Goal: Use online tool/utility: Utilize a website feature to perform a specific function

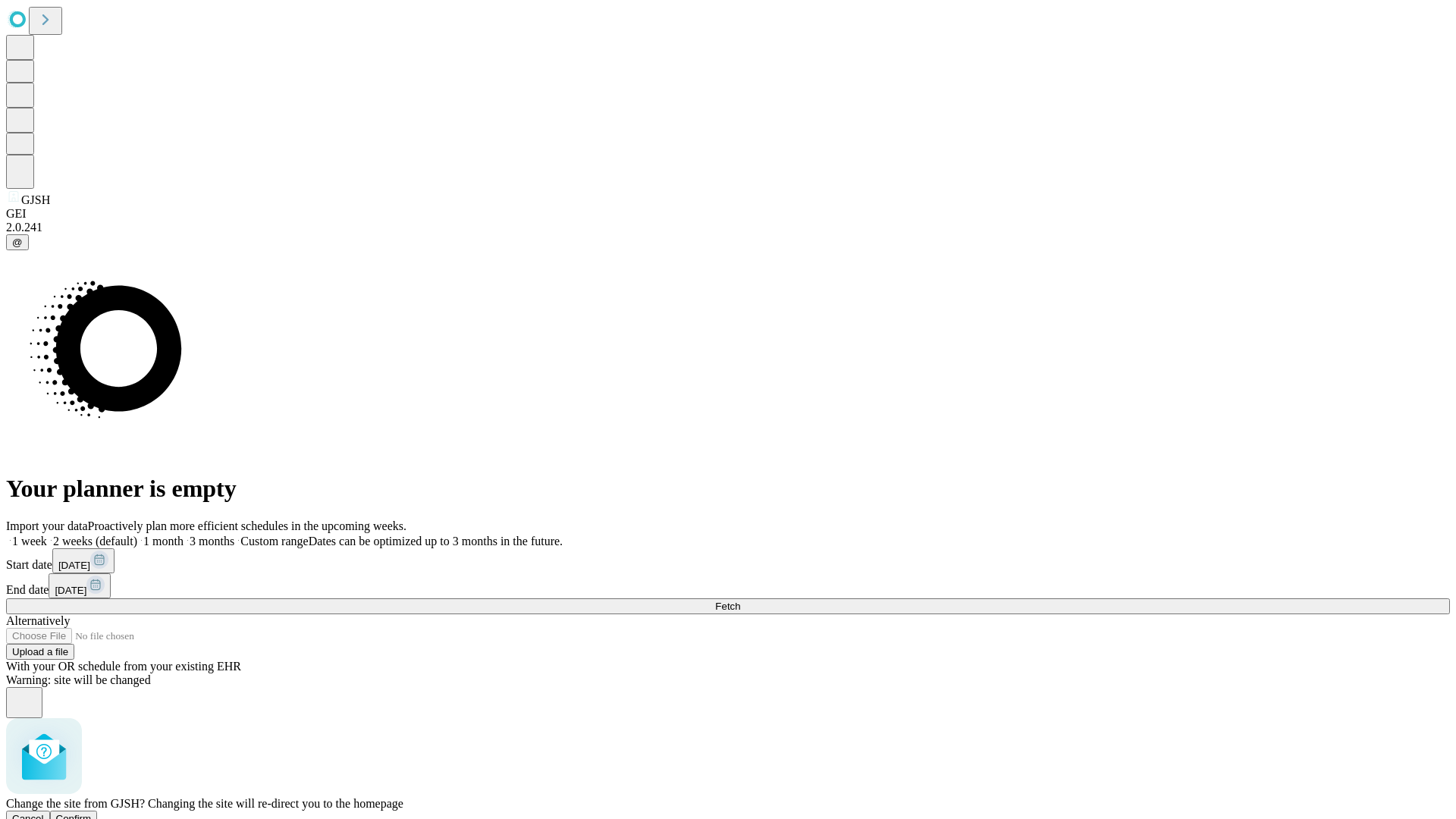
click at [92, 813] on span "Confirm" at bounding box center [74, 818] width 35 height 12
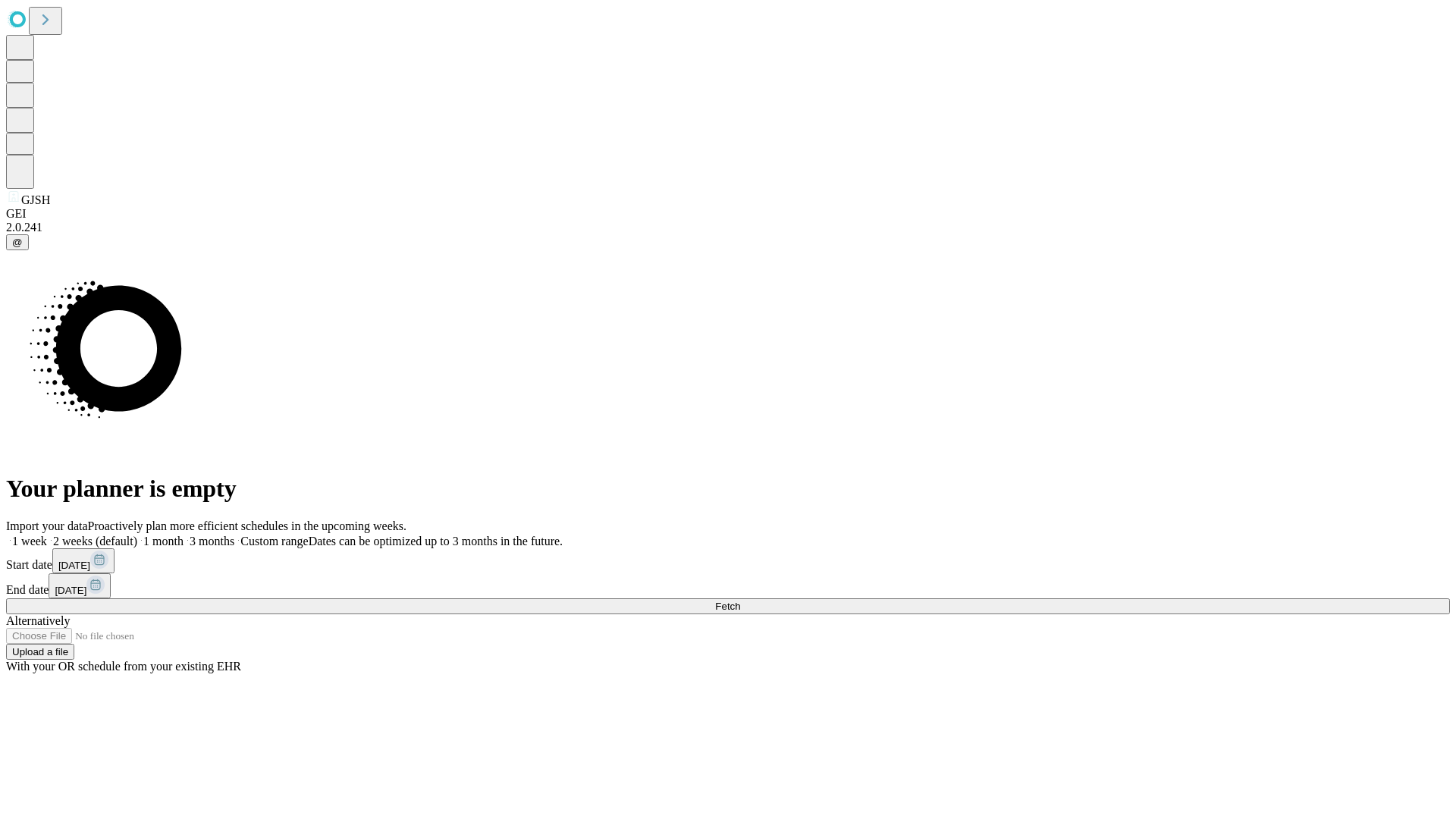
click at [183, 535] on label "1 month" at bounding box center [160, 541] width 46 height 13
click at [740, 600] on span "Fetch" at bounding box center [727, 606] width 25 height 12
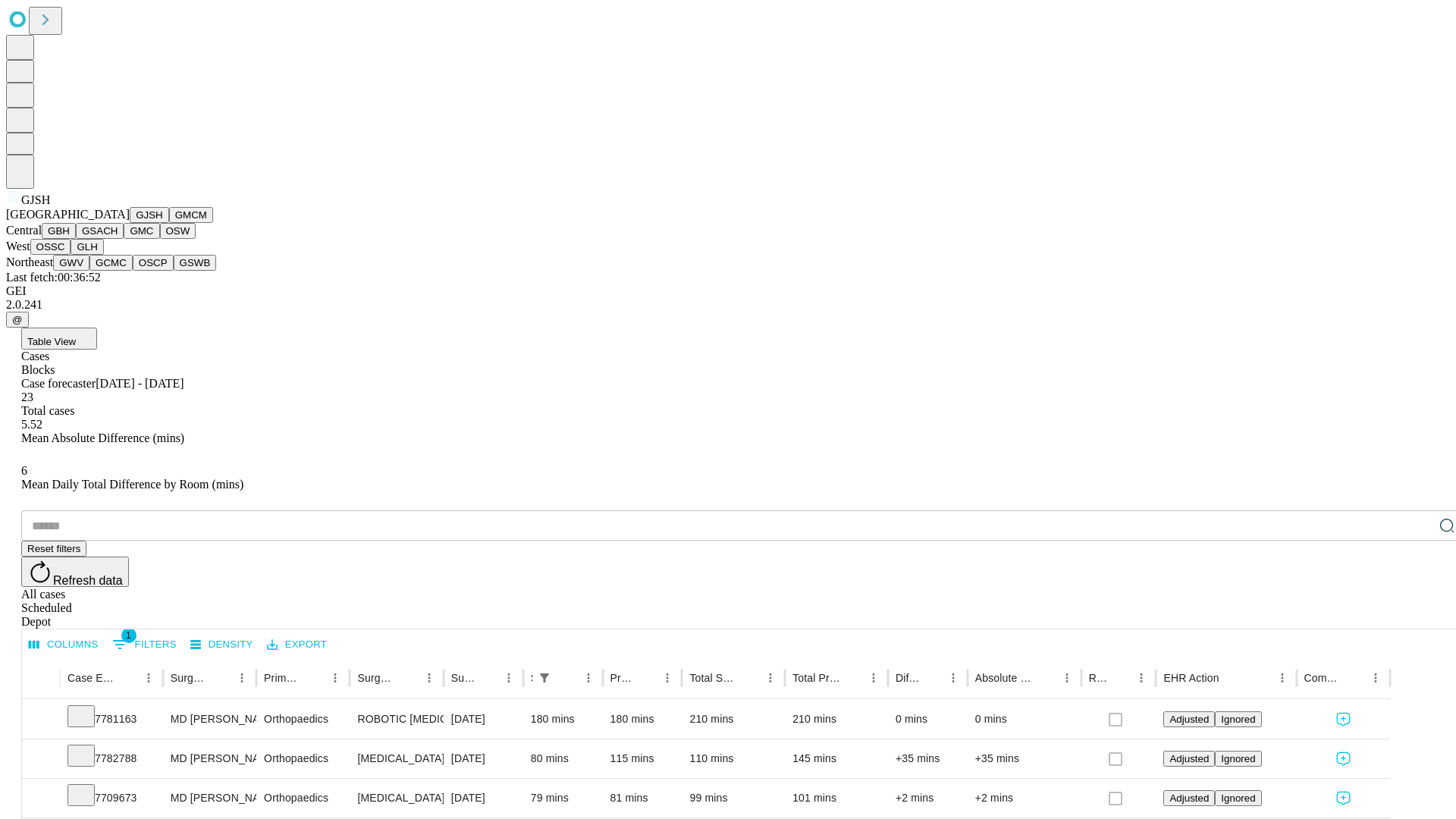
click at [169, 223] on button "GMCM" at bounding box center [191, 215] width 44 height 16
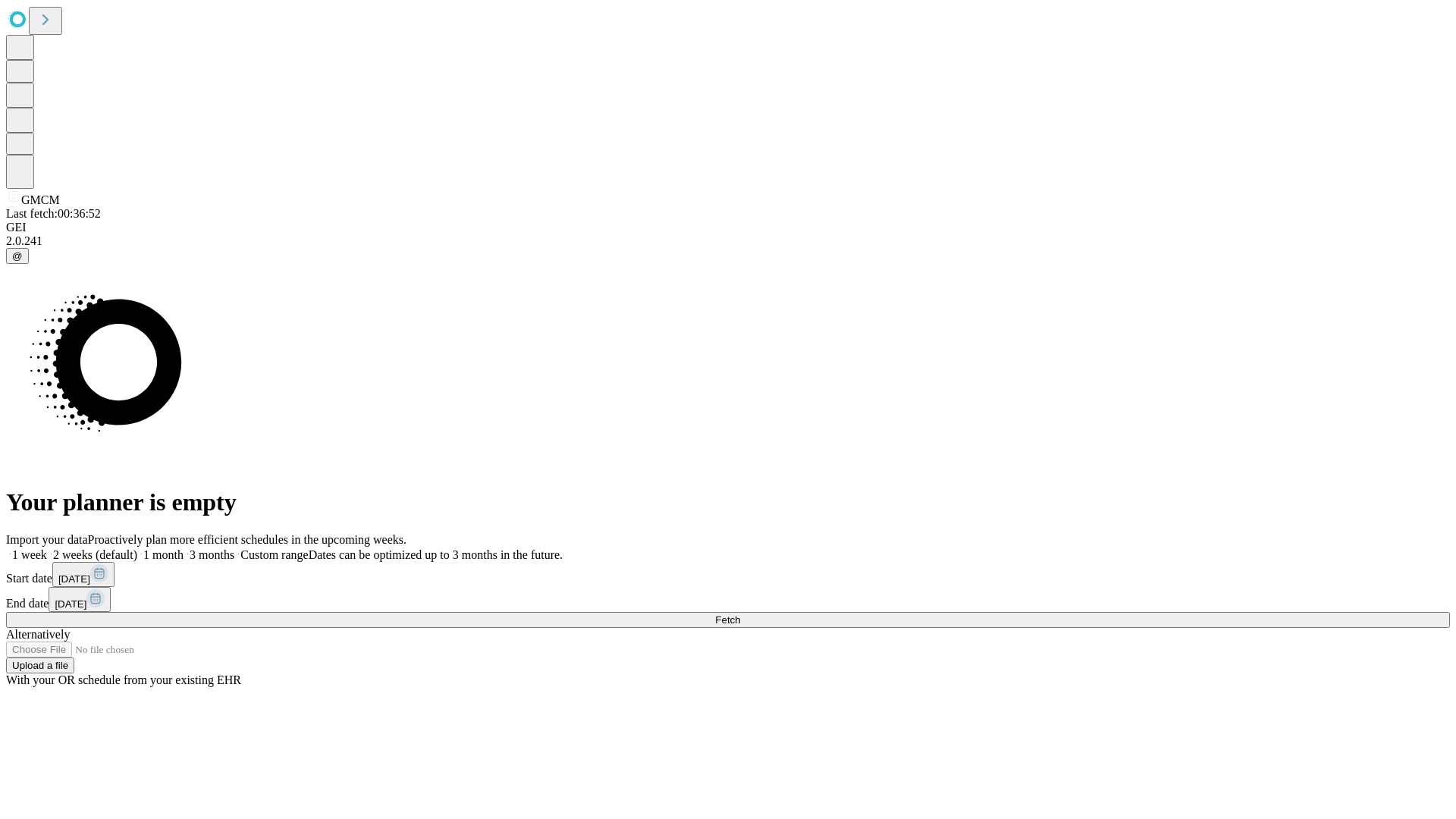
click at [183, 548] on label "1 month" at bounding box center [160, 554] width 46 height 13
click at [740, 614] on span "Fetch" at bounding box center [727, 620] width 25 height 12
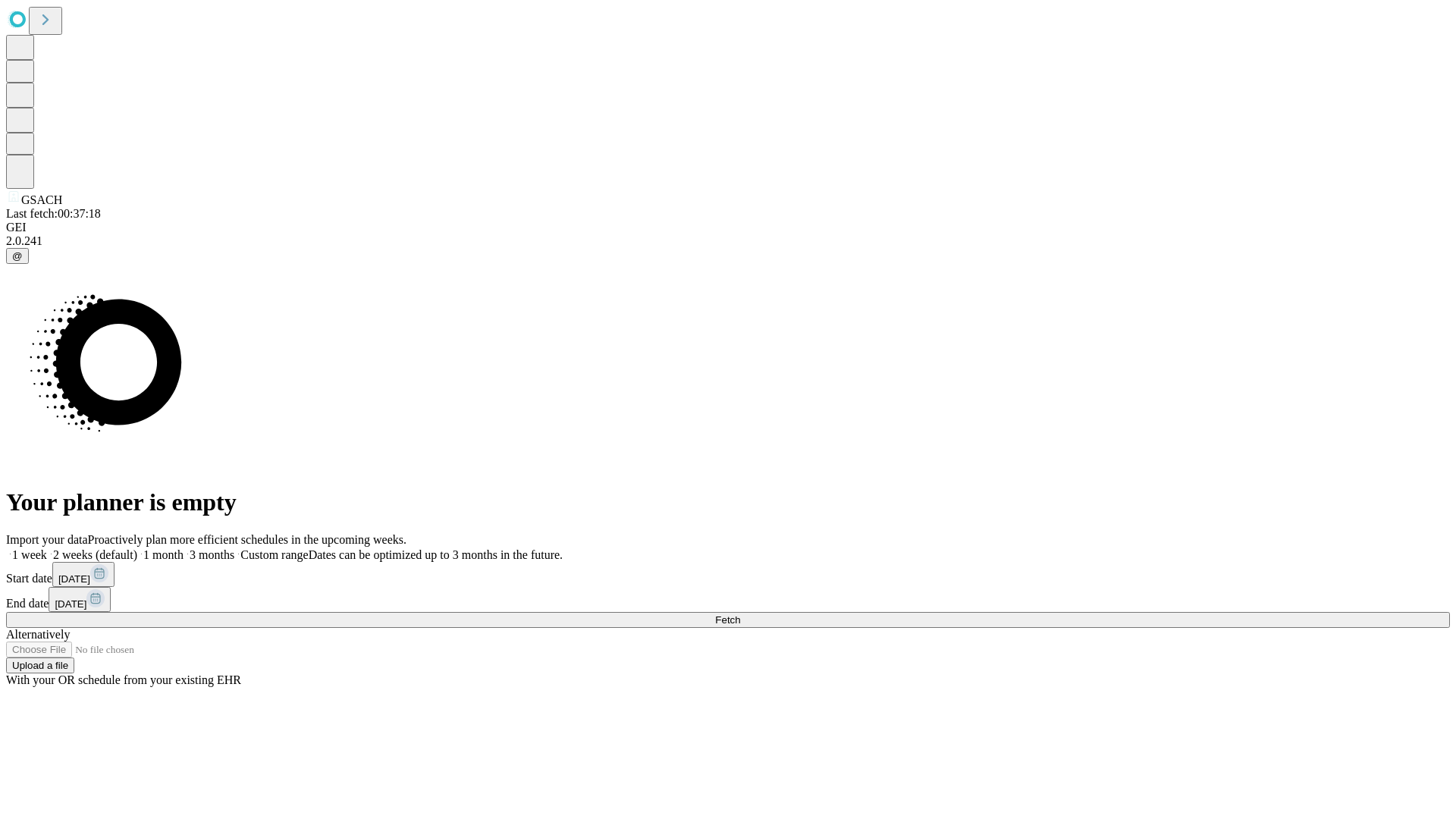
click at [183, 548] on label "1 month" at bounding box center [160, 554] width 46 height 13
click at [740, 614] on span "Fetch" at bounding box center [727, 620] width 25 height 12
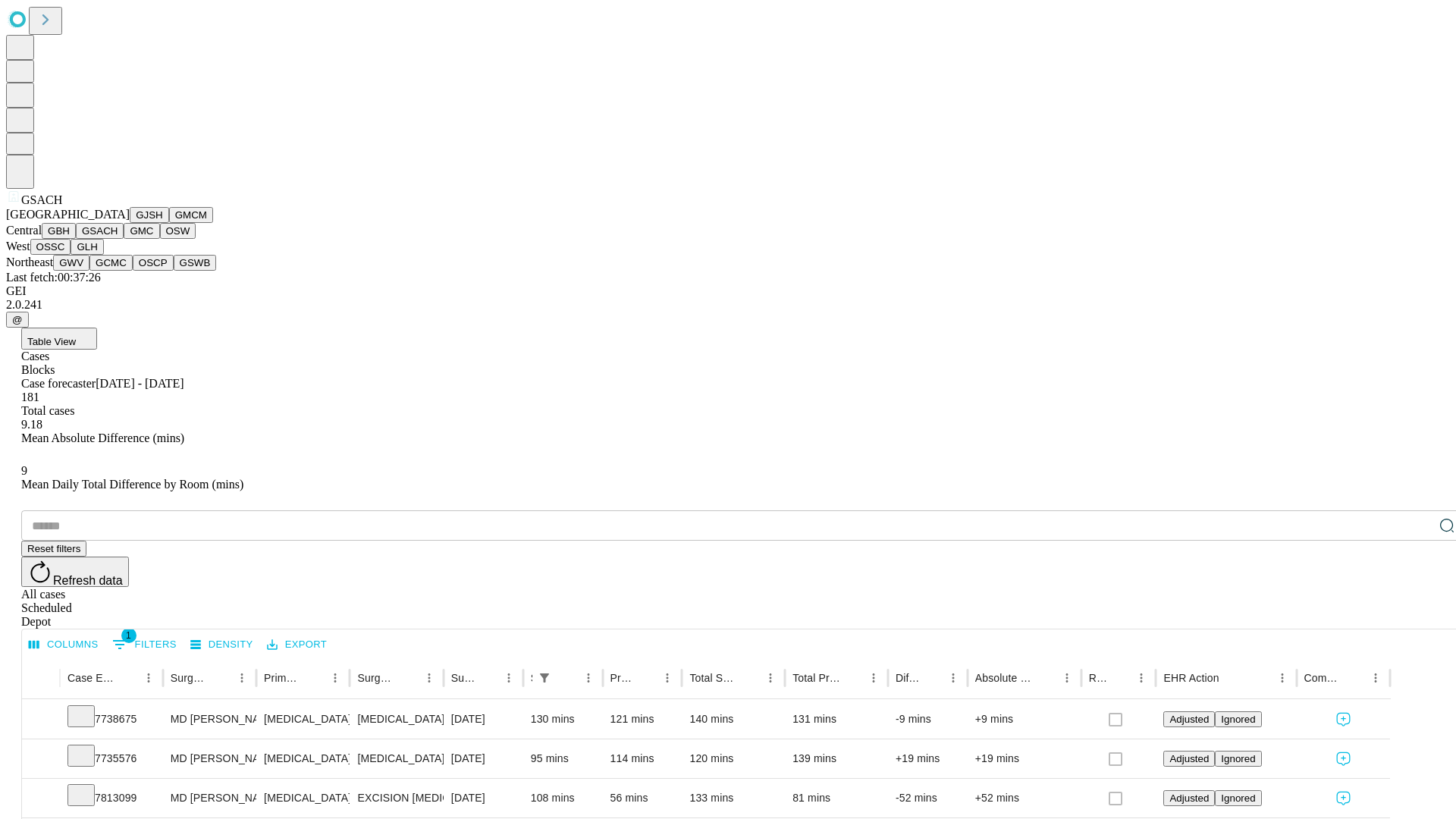
click at [124, 239] on button "GMC" at bounding box center [142, 231] width 35 height 16
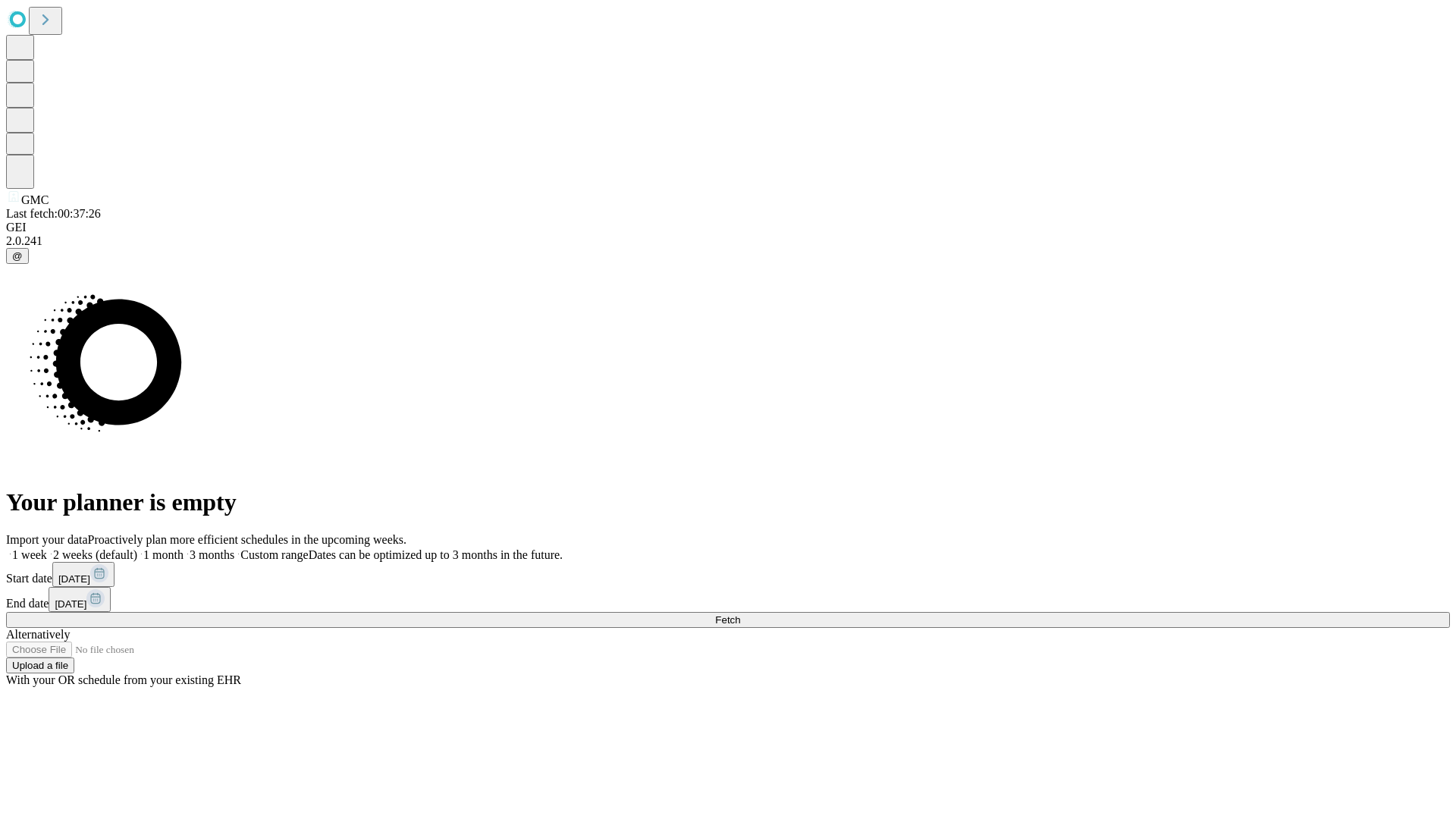
click at [183, 548] on label "1 month" at bounding box center [160, 554] width 46 height 13
click at [740, 614] on span "Fetch" at bounding box center [727, 620] width 25 height 12
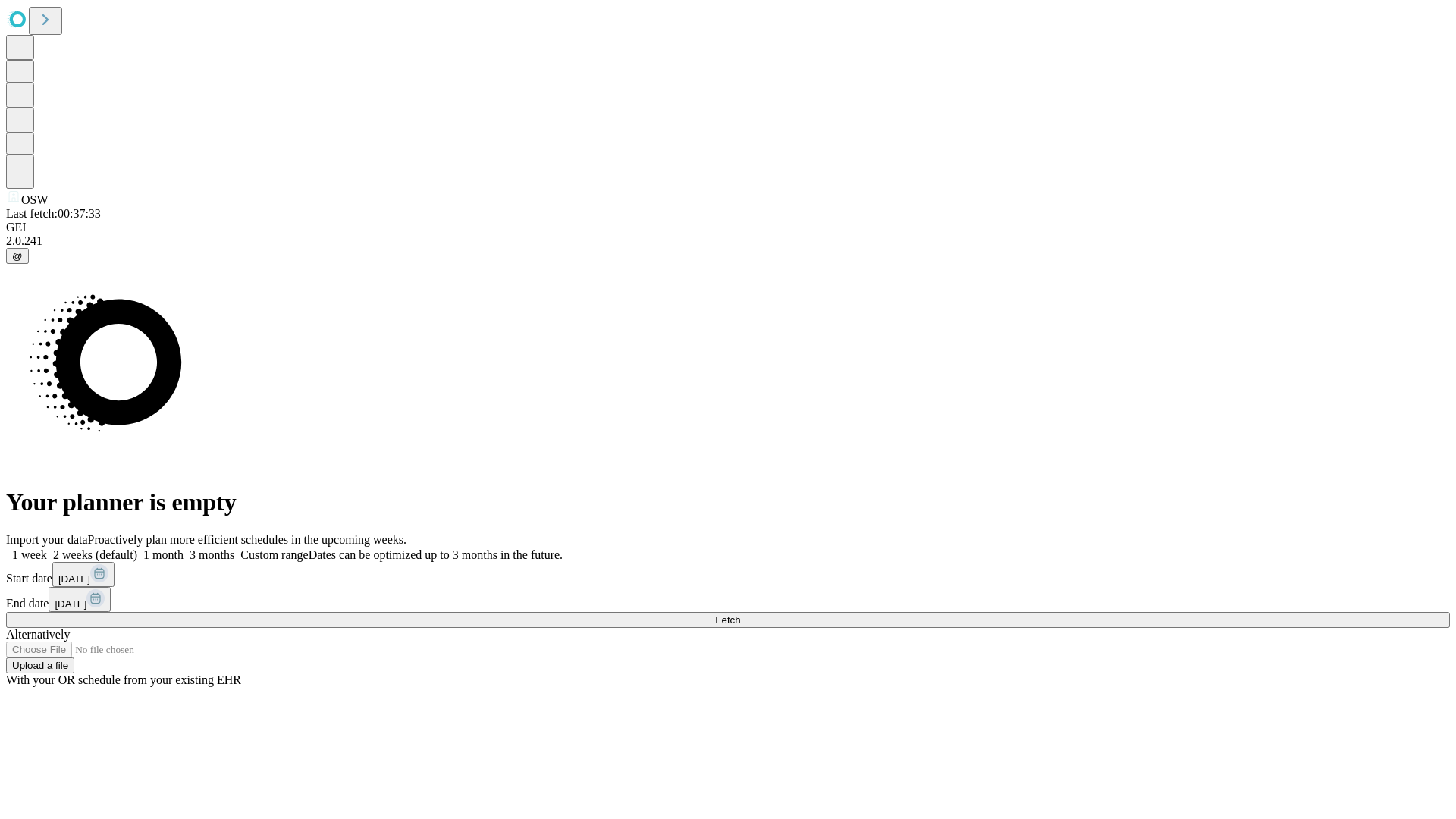
click at [183, 548] on label "1 month" at bounding box center [160, 554] width 46 height 13
click at [740, 614] on span "Fetch" at bounding box center [727, 620] width 25 height 12
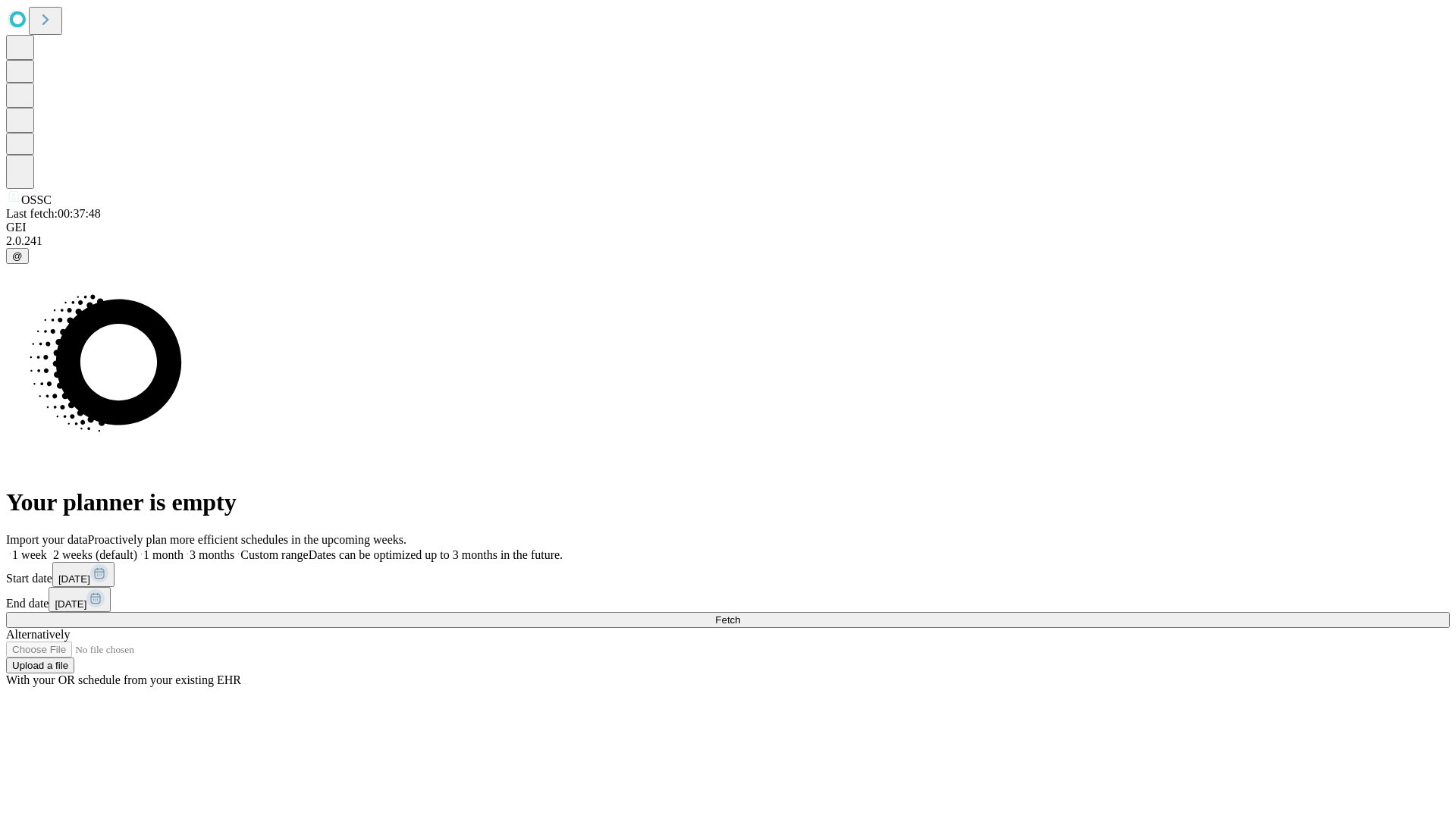
click at [183, 548] on label "1 month" at bounding box center [160, 554] width 46 height 13
click at [740, 614] on span "Fetch" at bounding box center [727, 620] width 25 height 12
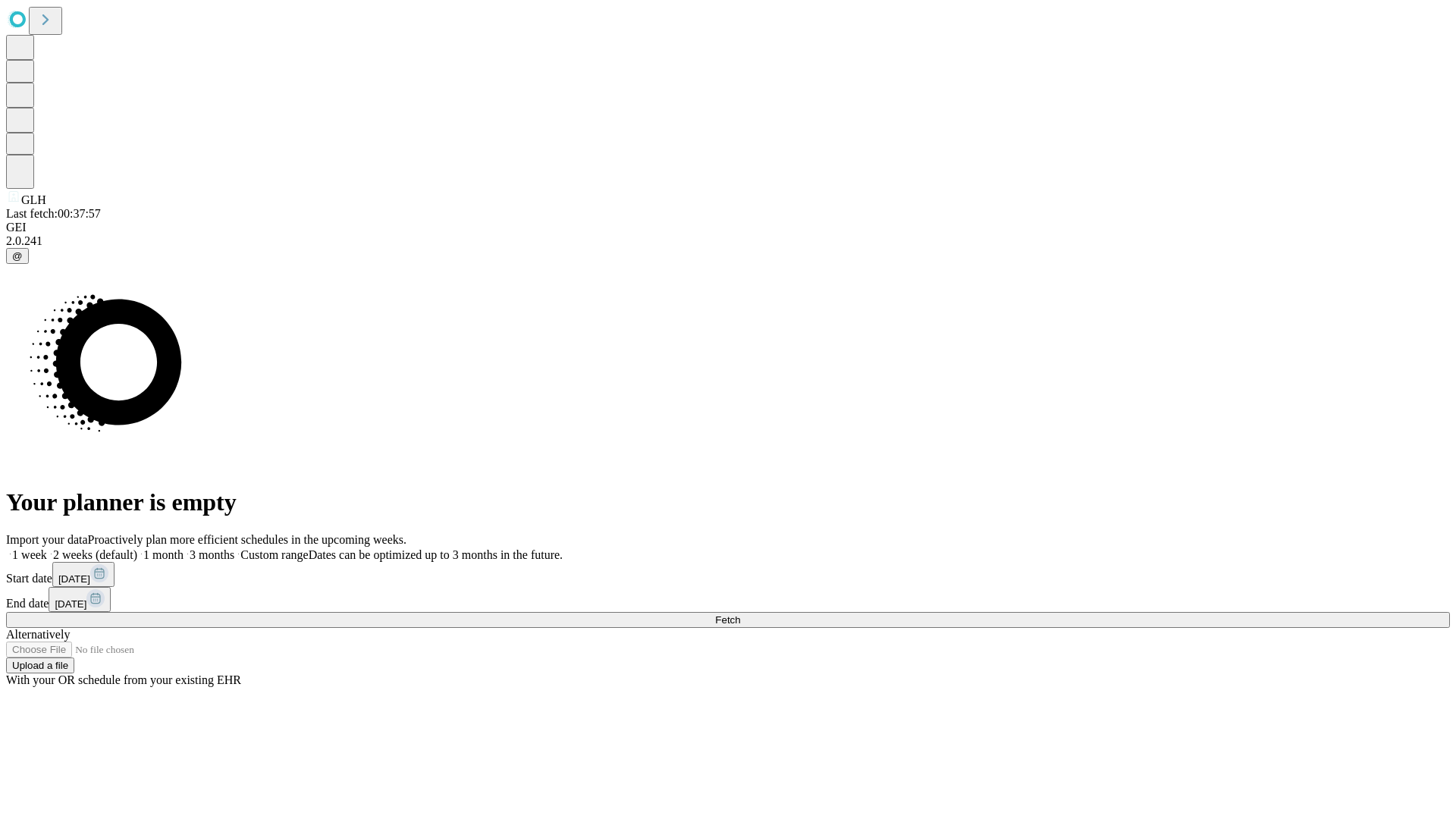
click at [183, 548] on label "1 month" at bounding box center [160, 554] width 46 height 13
click at [740, 614] on span "Fetch" at bounding box center [727, 620] width 25 height 12
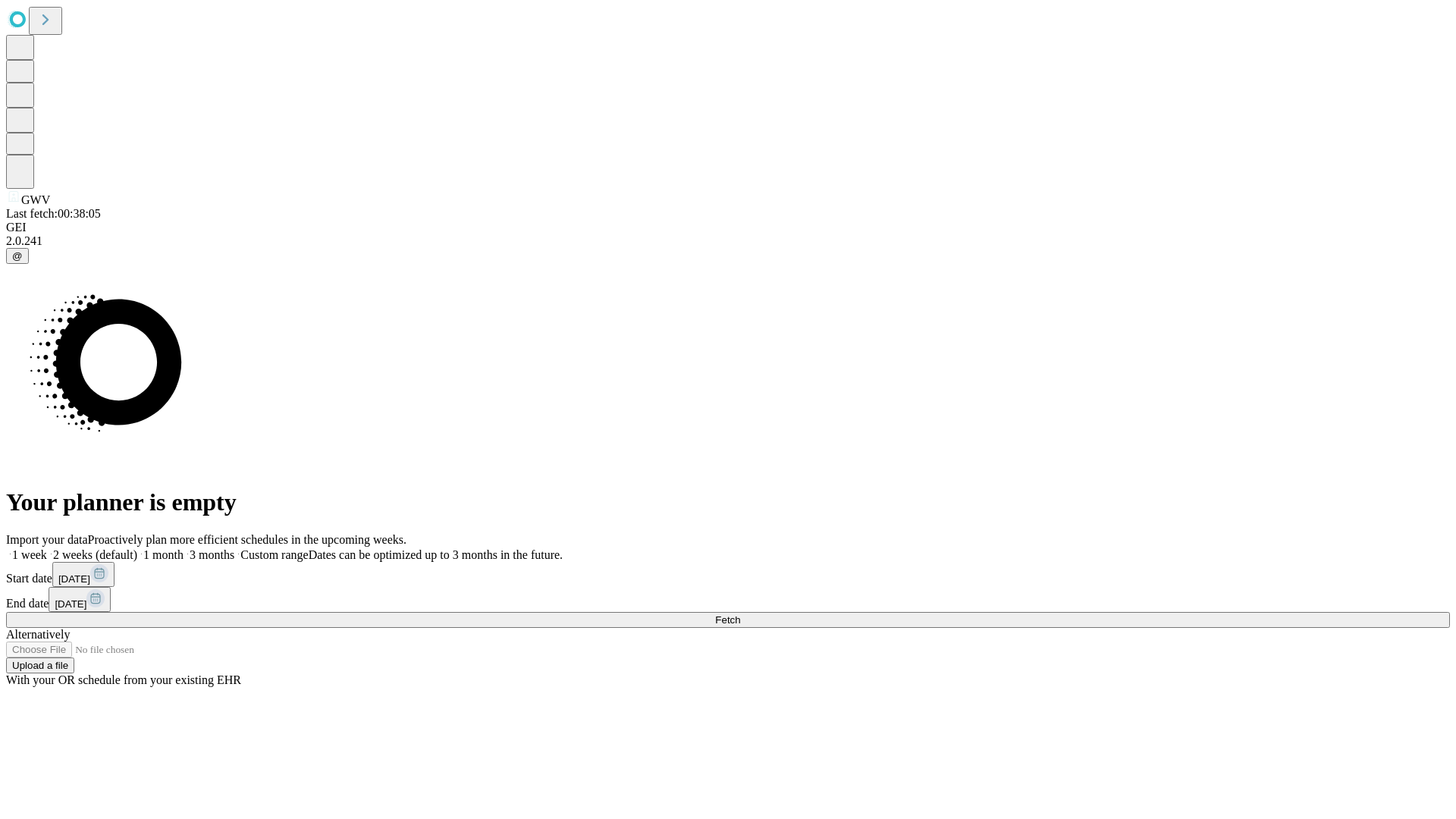
click at [183, 548] on label "1 month" at bounding box center [160, 554] width 46 height 13
click at [740, 614] on span "Fetch" at bounding box center [727, 620] width 25 height 12
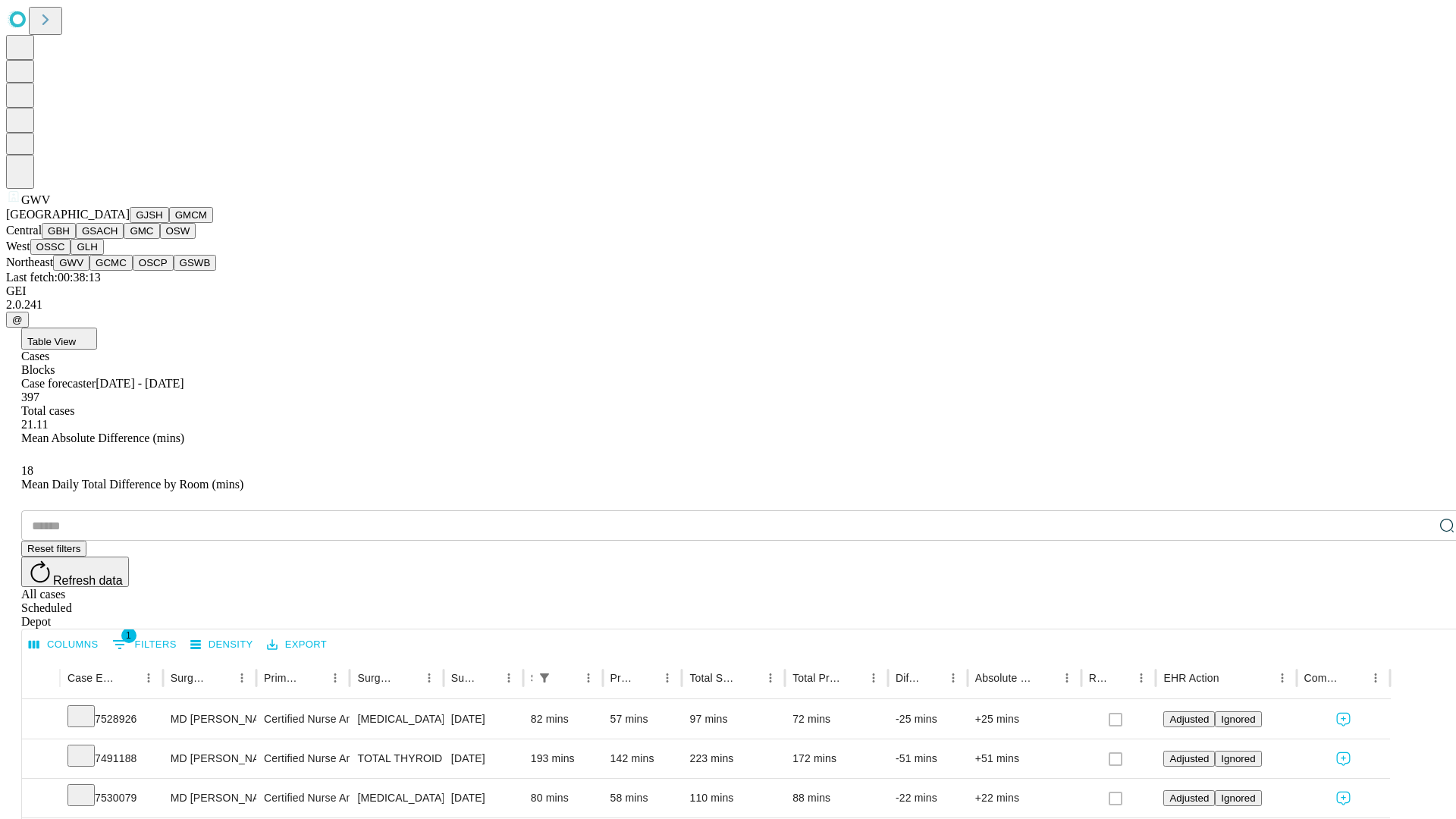
click at [118, 271] on button "GCMC" at bounding box center [111, 263] width 43 height 16
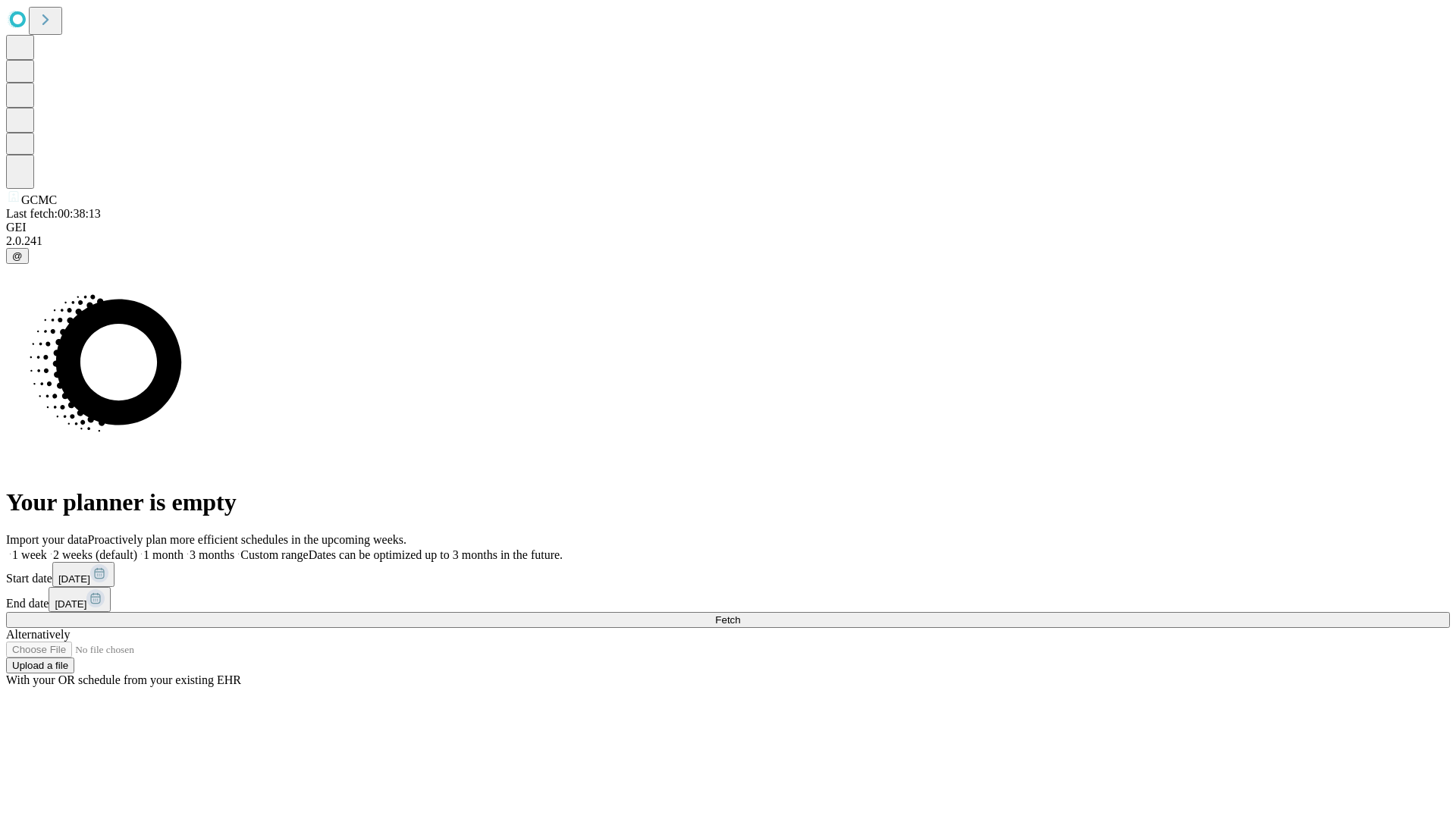
click at [183, 548] on label "1 month" at bounding box center [160, 554] width 46 height 13
click at [740, 614] on span "Fetch" at bounding box center [727, 620] width 25 height 12
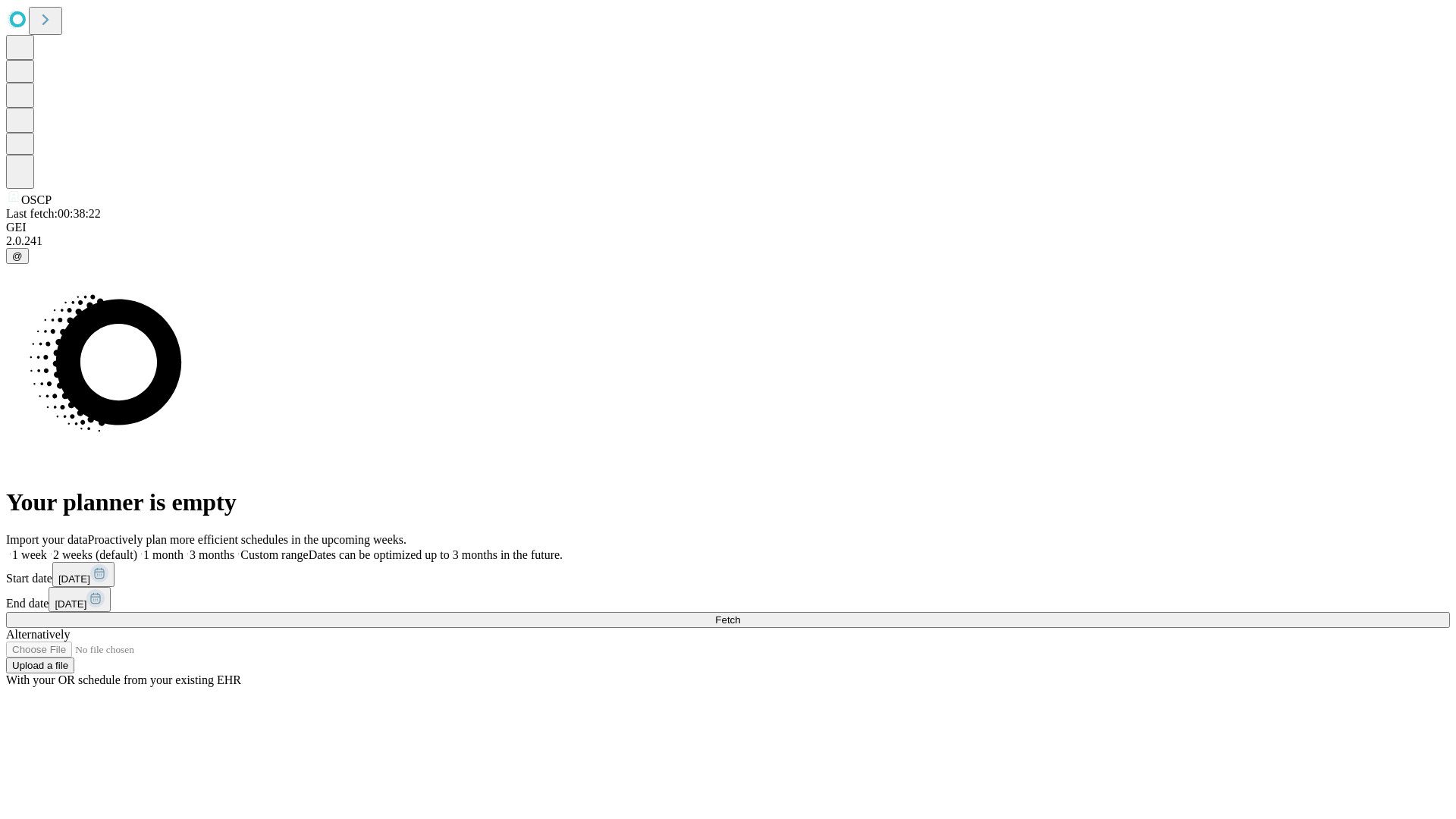
click at [740, 614] on span "Fetch" at bounding box center [727, 620] width 25 height 12
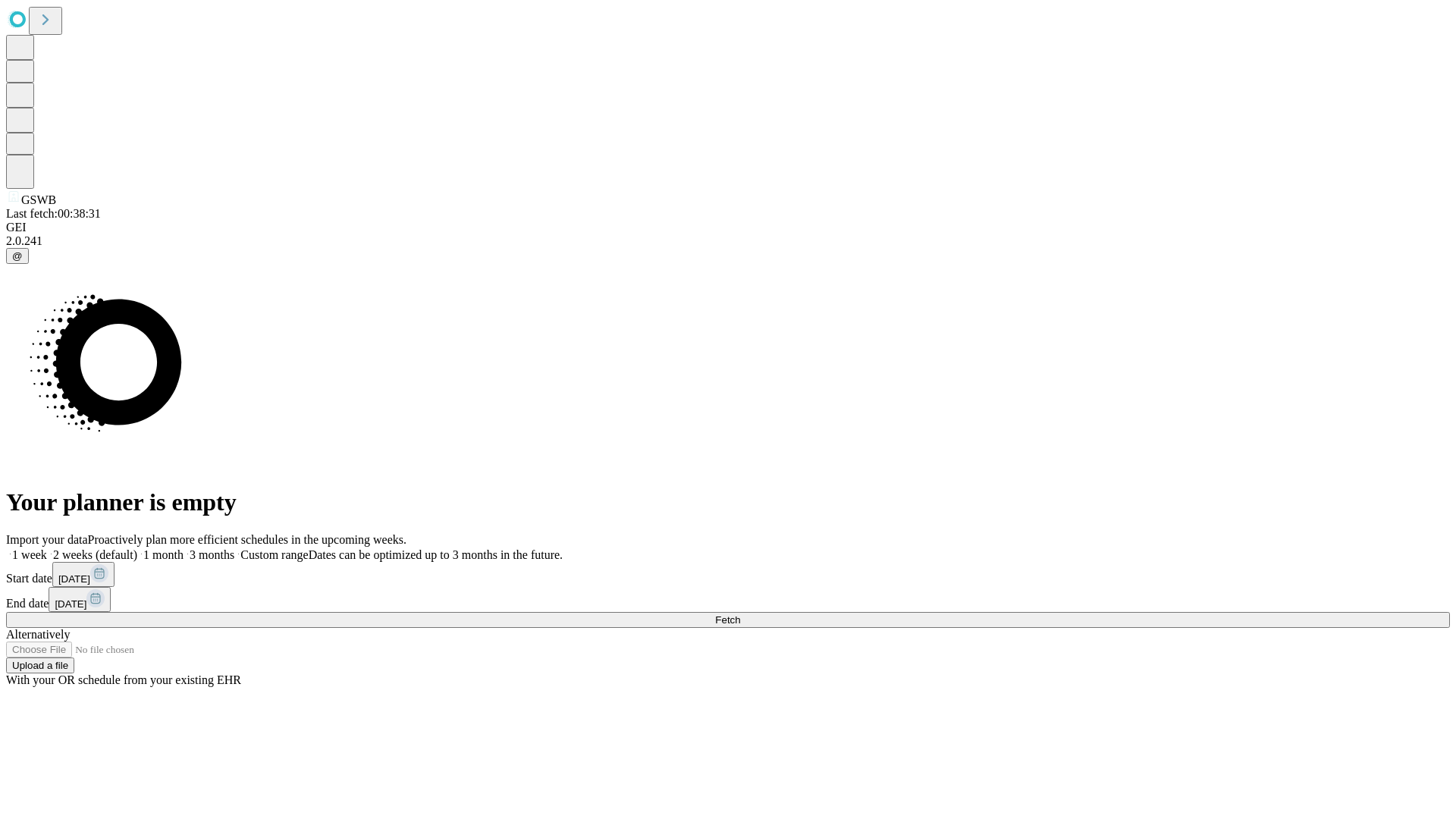
click at [183, 548] on label "1 month" at bounding box center [160, 554] width 46 height 13
click at [740, 614] on span "Fetch" at bounding box center [727, 620] width 25 height 12
